Goal: Task Accomplishment & Management: Use online tool/utility

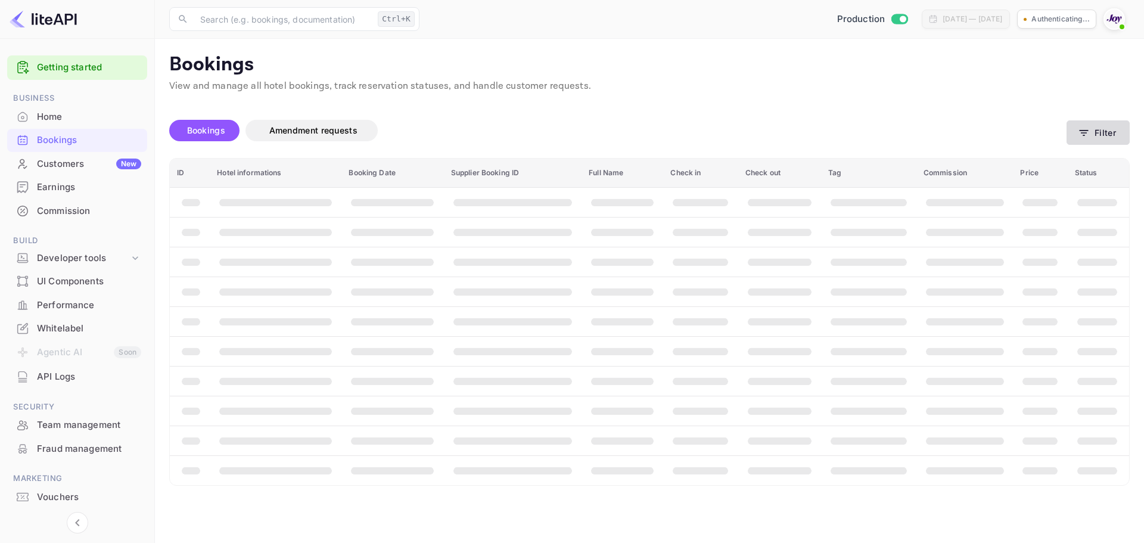
click at [1102, 135] on button "Filter" at bounding box center [1098, 132] width 63 height 24
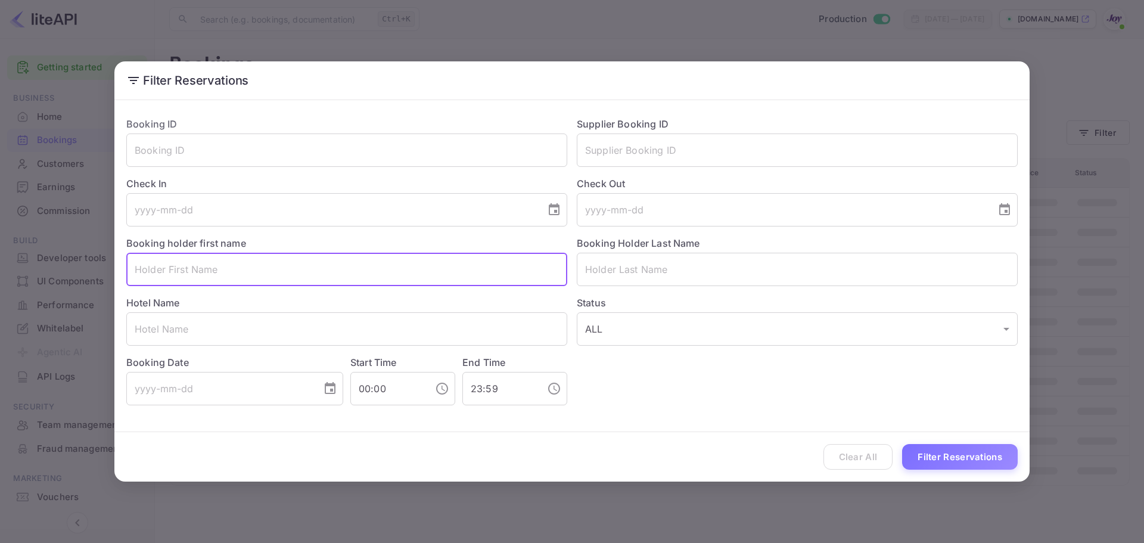
click at [302, 266] on input "text" at bounding box center [346, 269] width 441 height 33
paste input "Lime Accordion"
click at [194, 270] on input "Lime Accordion" at bounding box center [346, 269] width 441 height 33
type input "Lime Accordion"
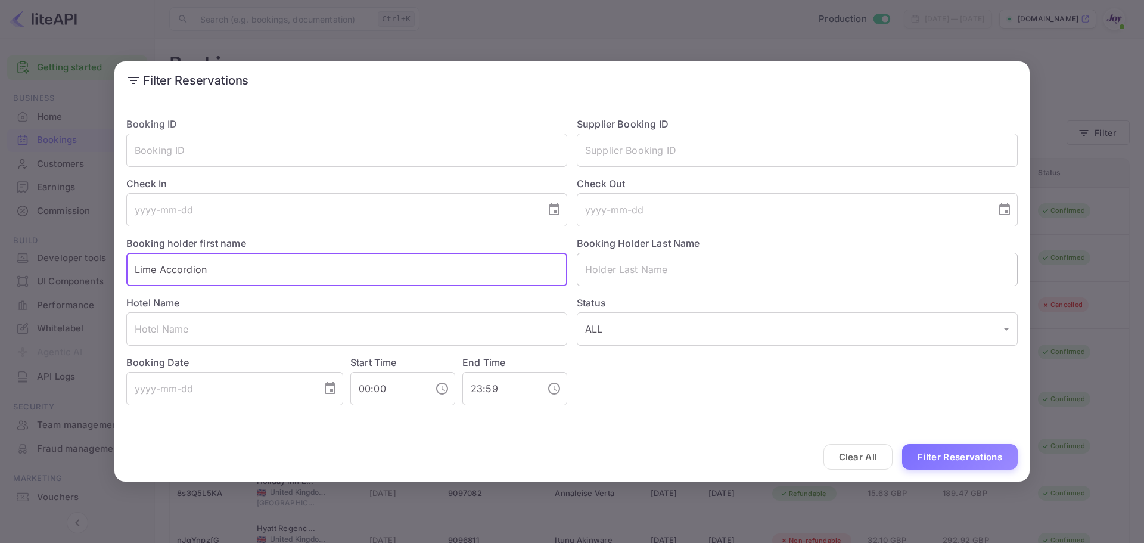
click at [585, 266] on input "text" at bounding box center [797, 269] width 441 height 33
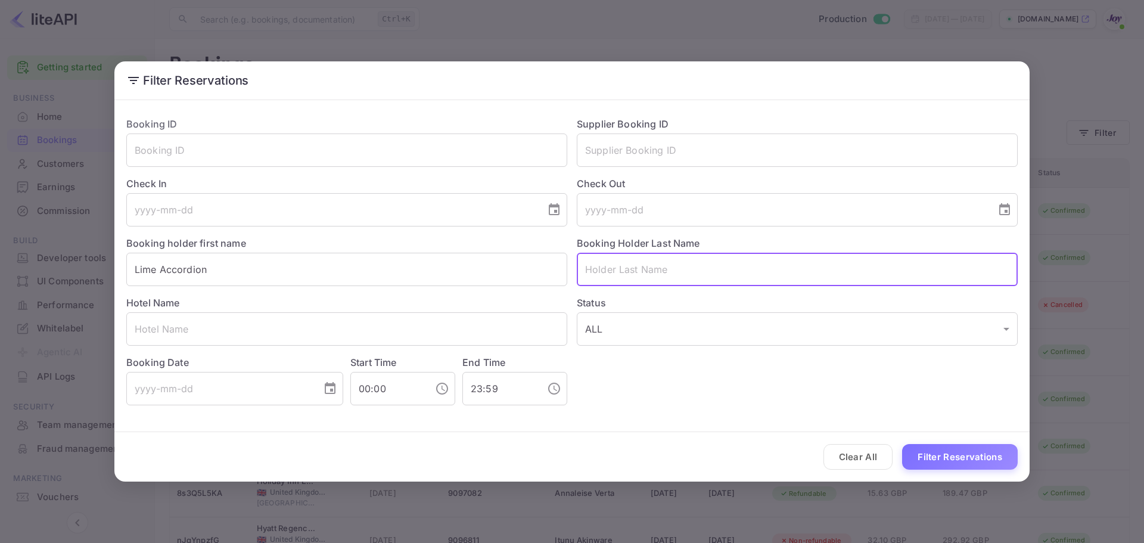
paste input "Accordion"
type input "Accordion"
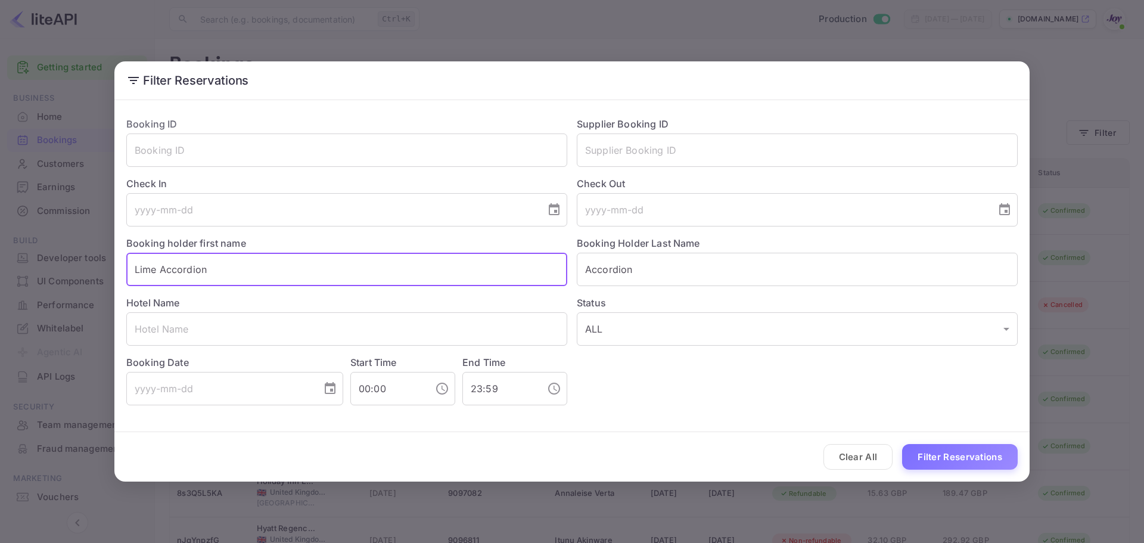
click at [249, 275] on input "Lime Accordion" at bounding box center [346, 269] width 441 height 33
type input "Lime"
click at [954, 461] on button "Filter Reservations" at bounding box center [960, 457] width 116 height 26
